Goal: Task Accomplishment & Management: Manage account settings

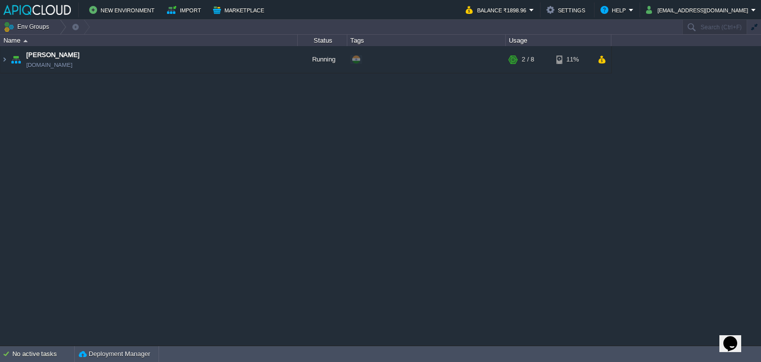
click at [621, 124] on div "Anand [DOMAIN_NAME] Running + Add to Env Group RAM 24% CPU 1% 2 / 8 11%" at bounding box center [380, 195] width 761 height 299
click at [601, 62] on button "button" at bounding box center [602, 59] width 8 height 9
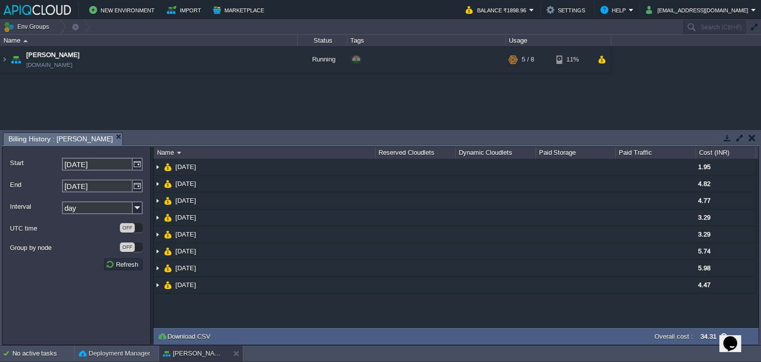
click at [622, 88] on div "Anand [DOMAIN_NAME] Running + Add to Env Group RAM 24% CPU 56% 5 / 8 11%" at bounding box center [380, 87] width 761 height 83
click at [600, 58] on button "button" at bounding box center [602, 59] width 8 height 9
click at [749, 141] on button "button" at bounding box center [752, 137] width 7 height 9
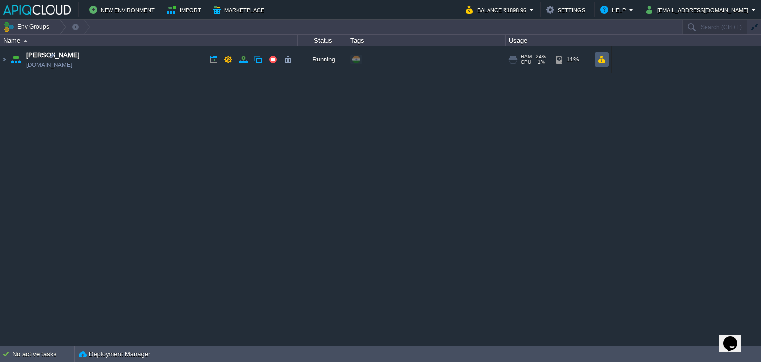
click at [602, 58] on button "button" at bounding box center [602, 59] width 8 height 9
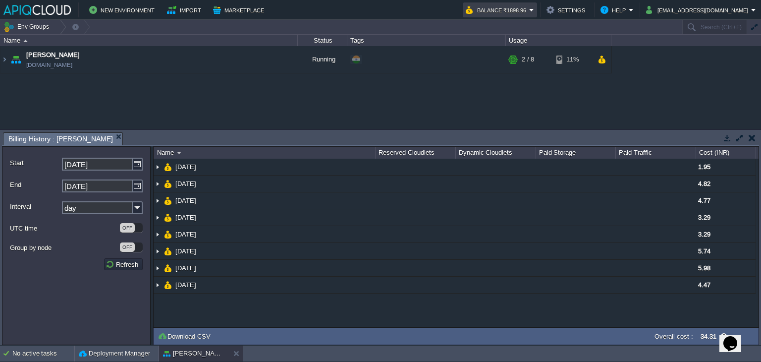
click at [529, 6] on button "Balance ₹1898.96" at bounding box center [497, 10] width 63 height 12
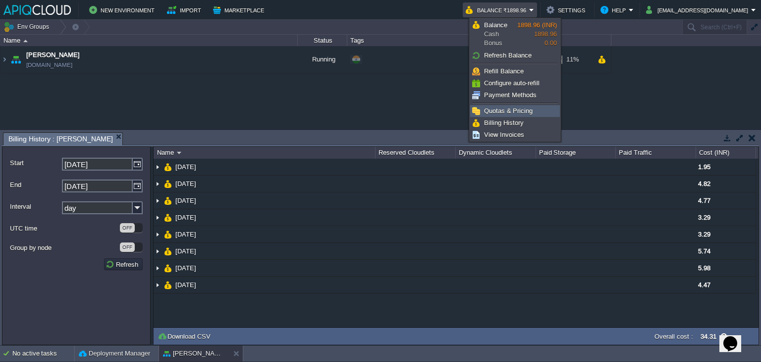
click at [507, 110] on span "Quotas & Pricing" at bounding box center [508, 110] width 49 height 7
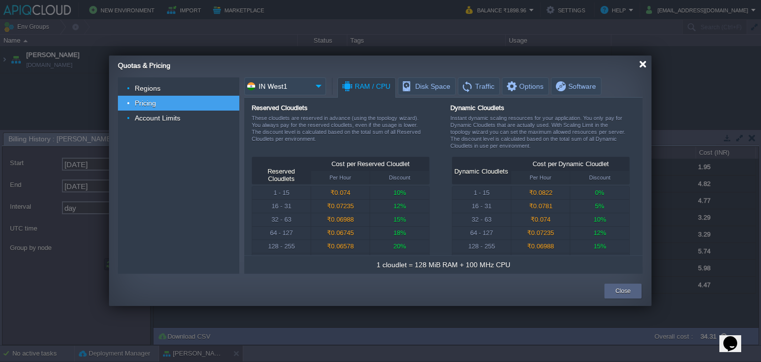
click at [642, 65] on div at bounding box center [642, 63] width 7 height 7
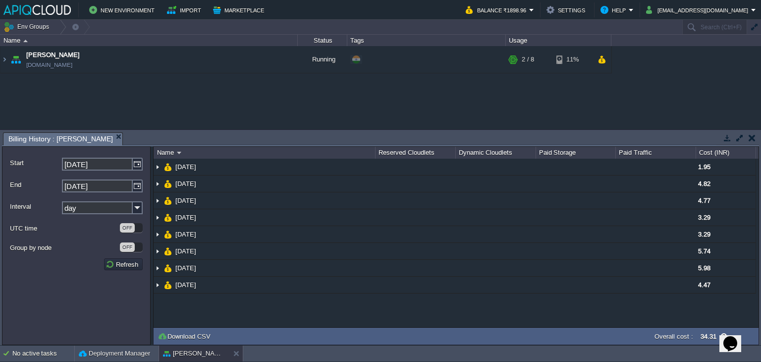
click at [525, 90] on div "Anand [DOMAIN_NAME] Running + Add to Env Group RAM 24% CPU 20% 2 / 8 11%" at bounding box center [380, 87] width 761 height 83
click at [753, 141] on button "button" at bounding box center [752, 137] width 7 height 9
